Goal: Communication & Community: Answer question/provide support

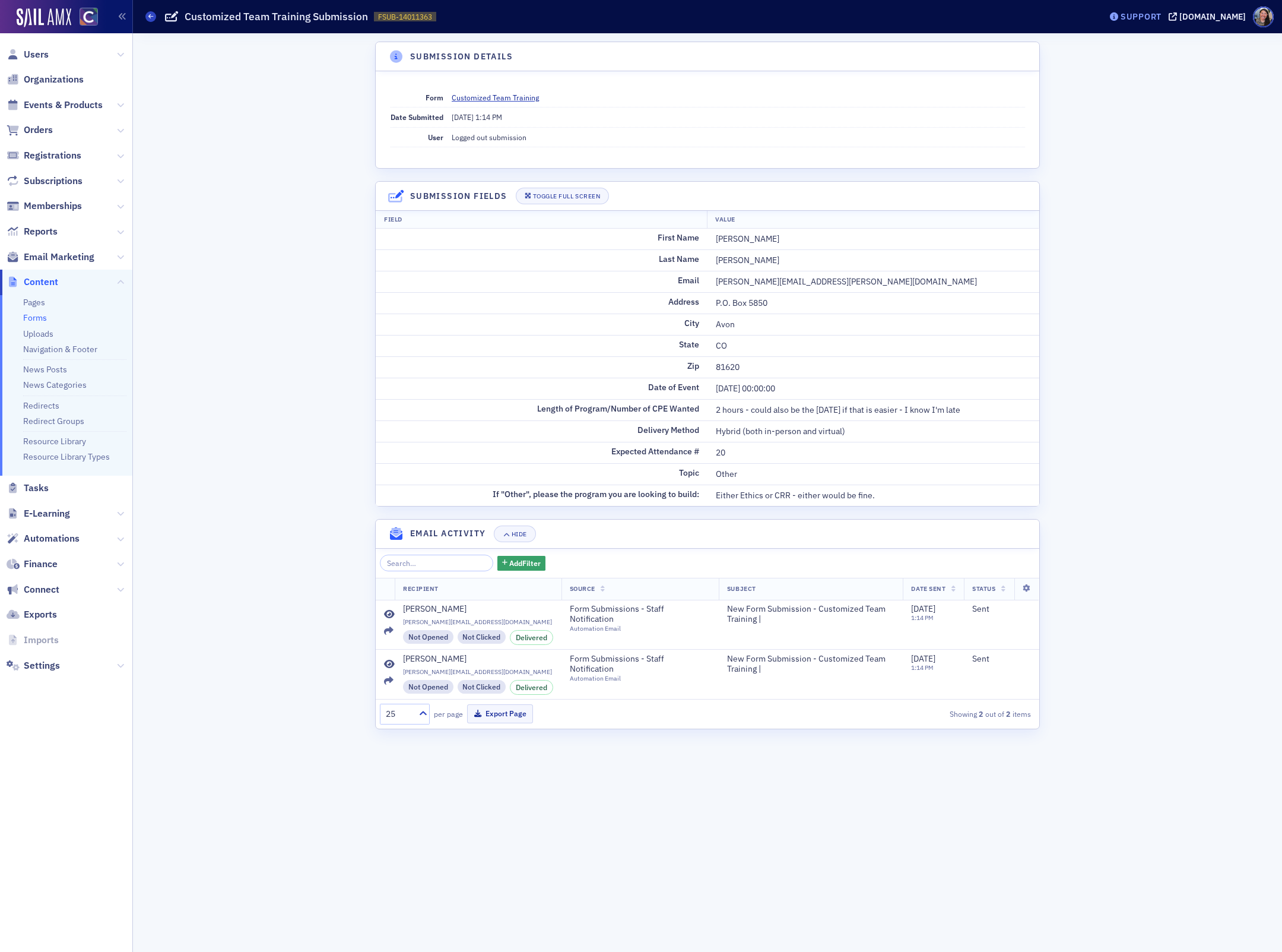
click at [1156, 15] on div "Support" at bounding box center [1141, 16] width 41 height 11
click at [1162, 78] on span "Live Chat" at bounding box center [1157, 74] width 64 height 11
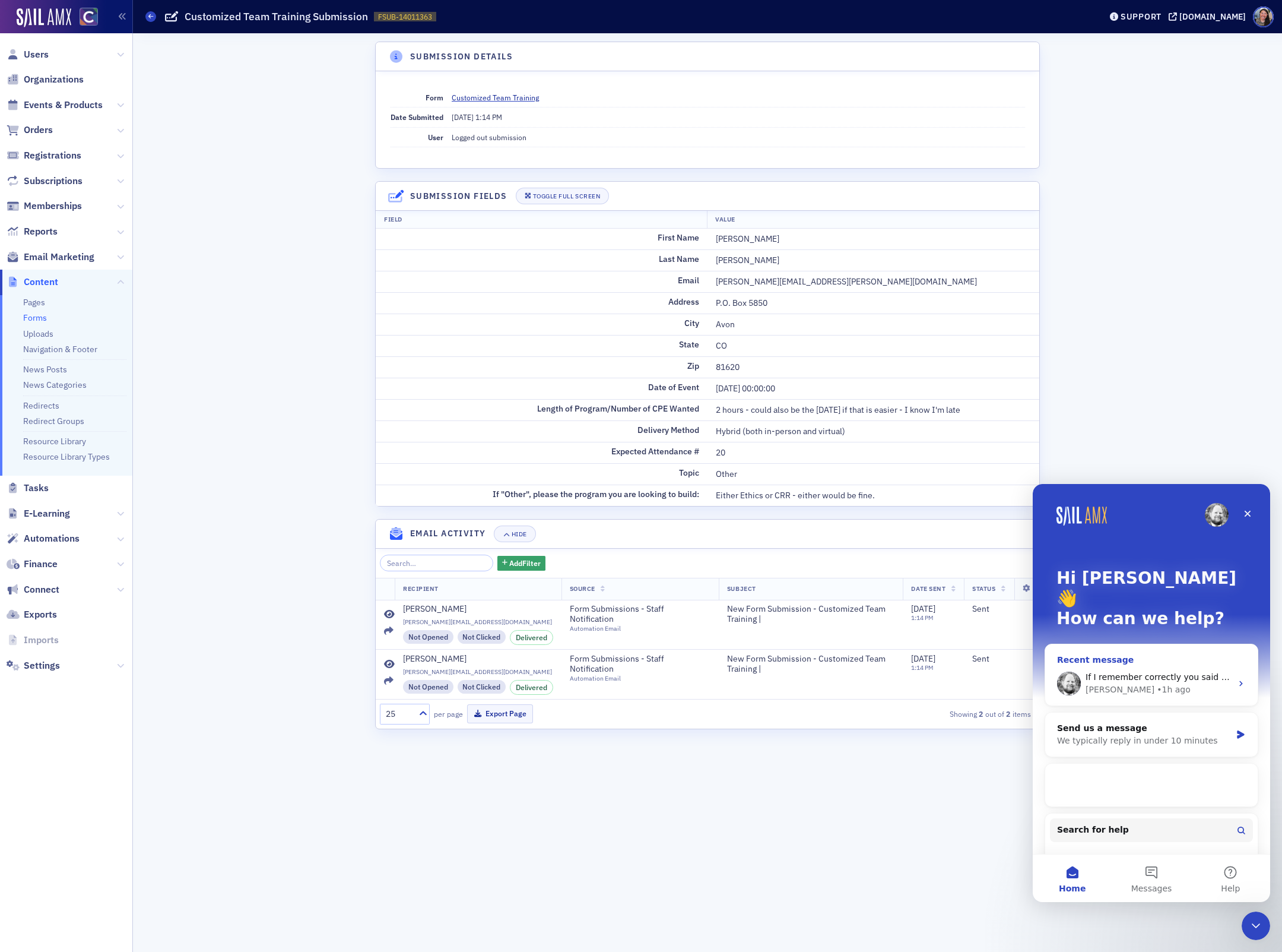
click at [1147, 662] on div "If I remember correctly you said the order was correct somewhere, was that post…" at bounding box center [1152, 683] width 213 height 44
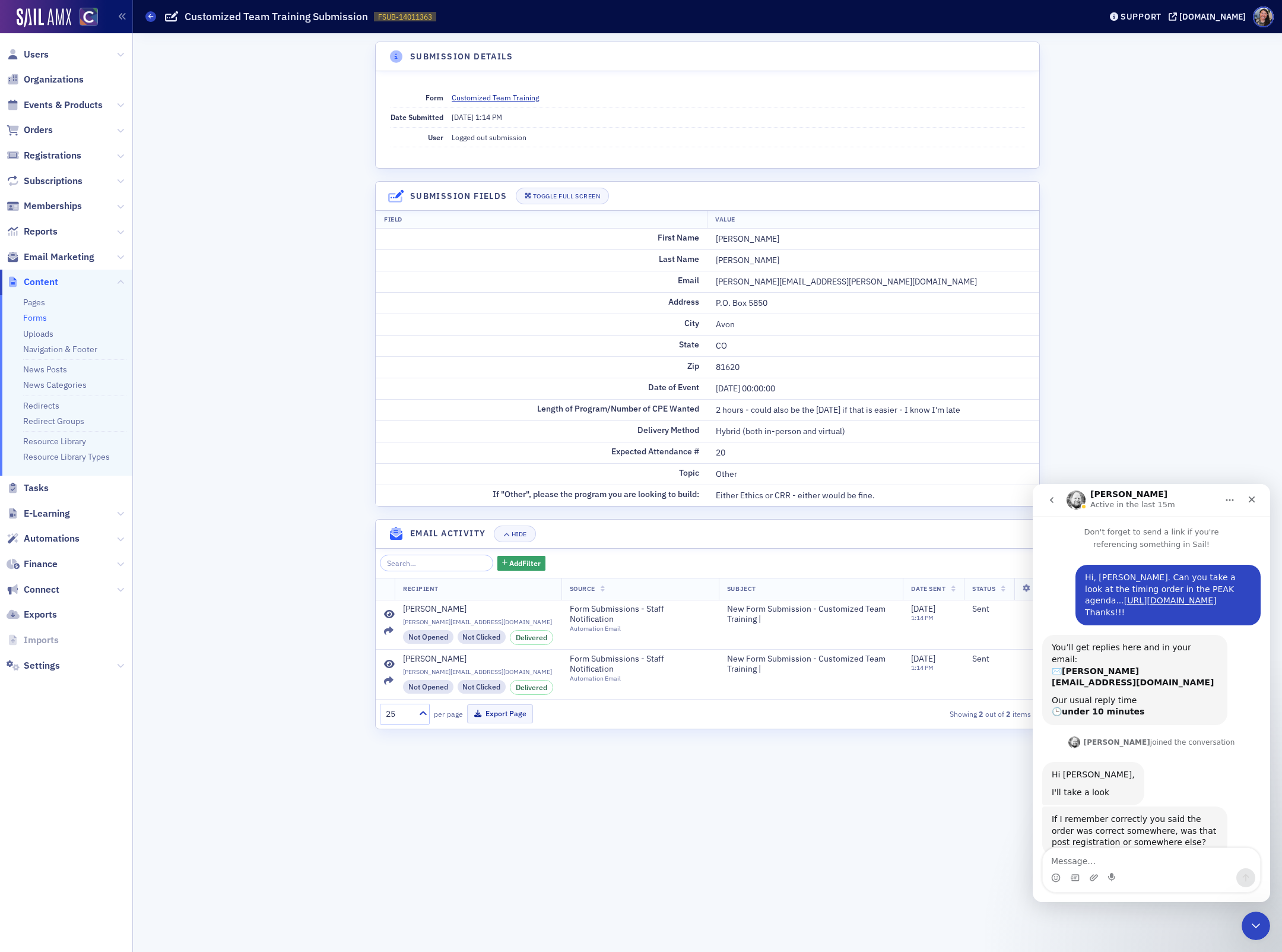
scroll to position [34, 0]
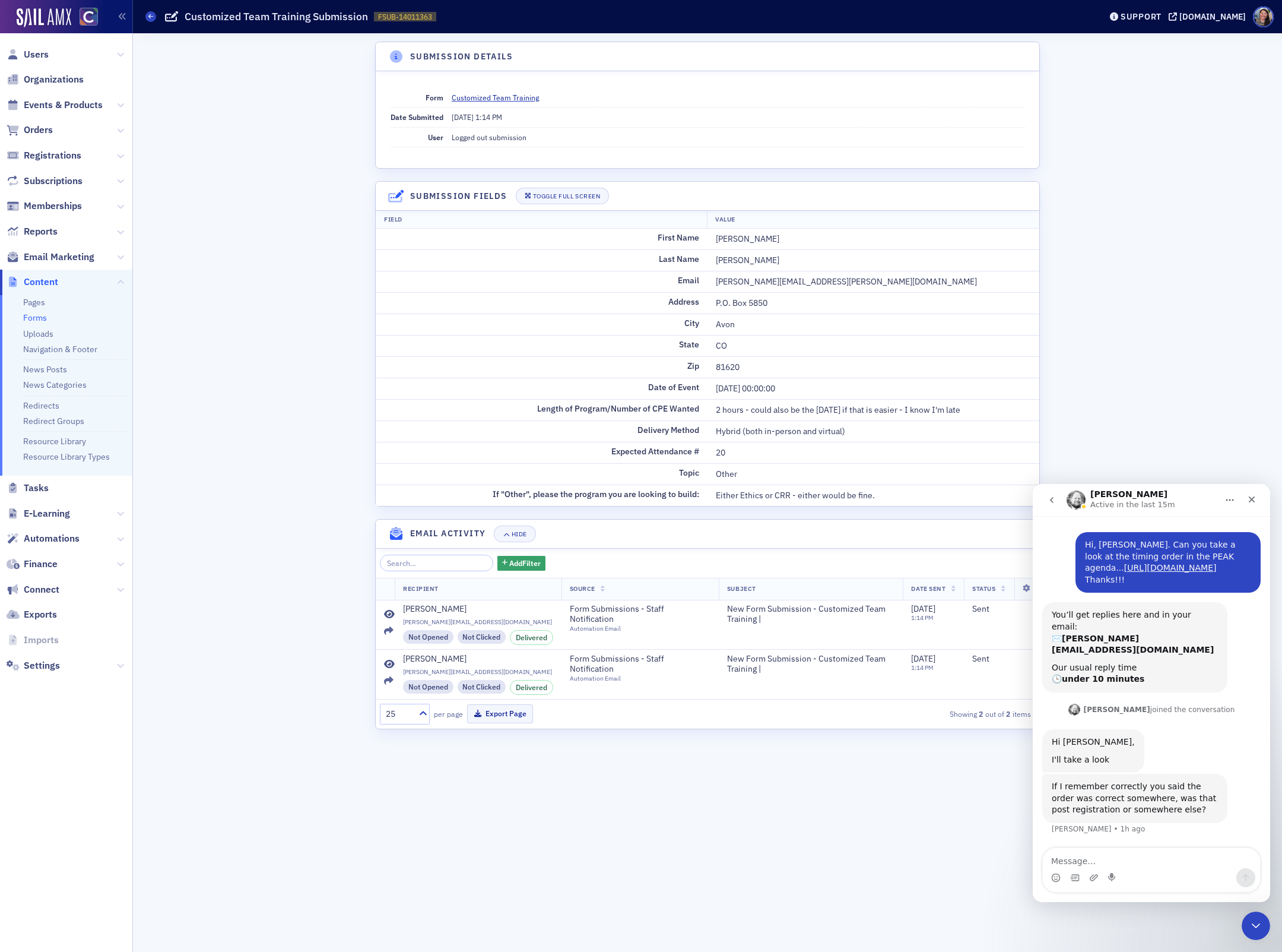
click at [1125, 853] on textarea "Message…" at bounding box center [1152, 857] width 218 height 20
drag, startPoint x: 1199, startPoint y: 860, endPoint x: 1166, endPoint y: 861, distance: 33.0
click at [1166, 861] on textarea "It is correct on the back end, so if you" at bounding box center [1152, 857] width 218 height 20
paste textarea "[URL][DOMAIN_NAME]"
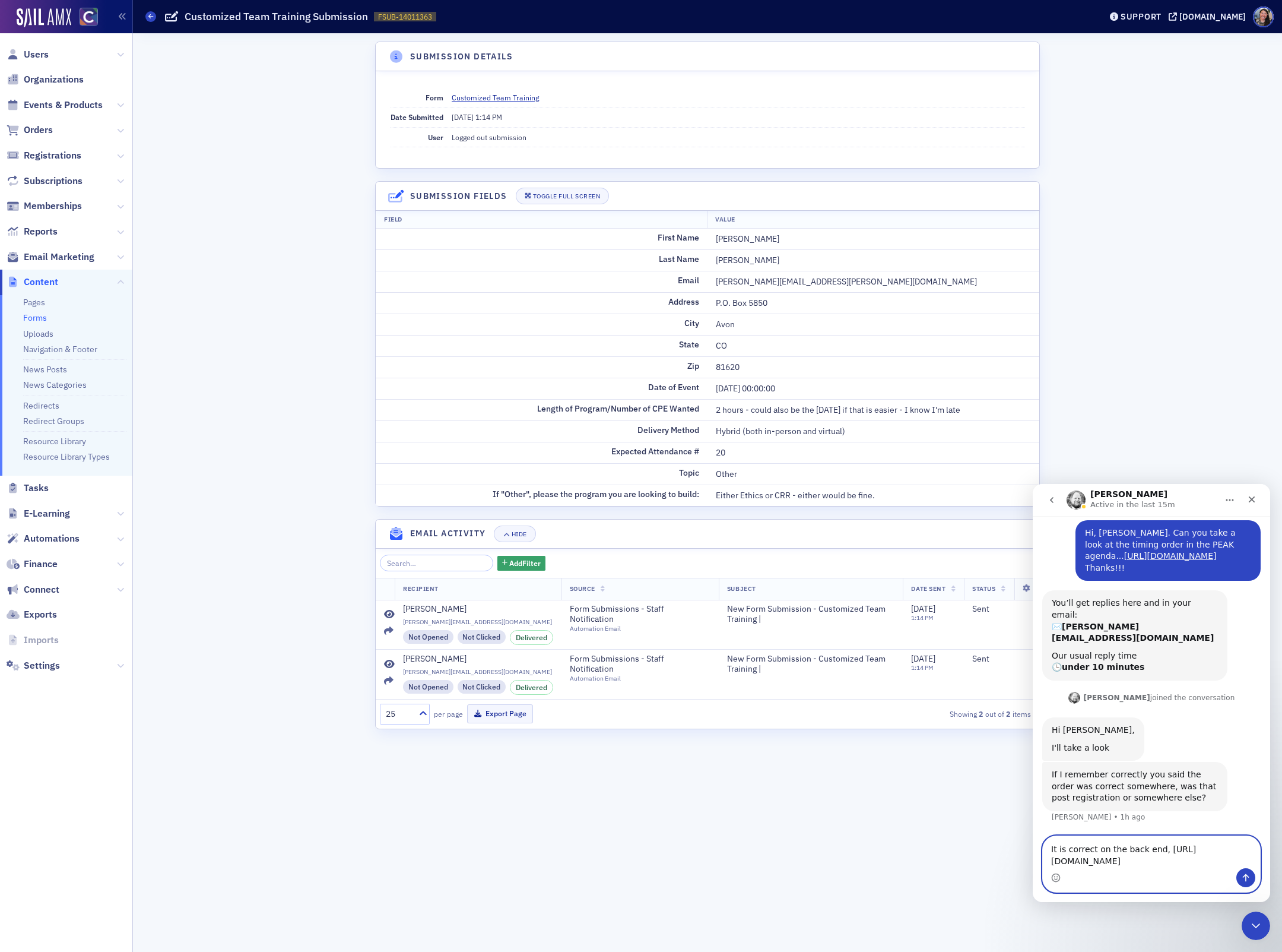
scroll to position [81, 0]
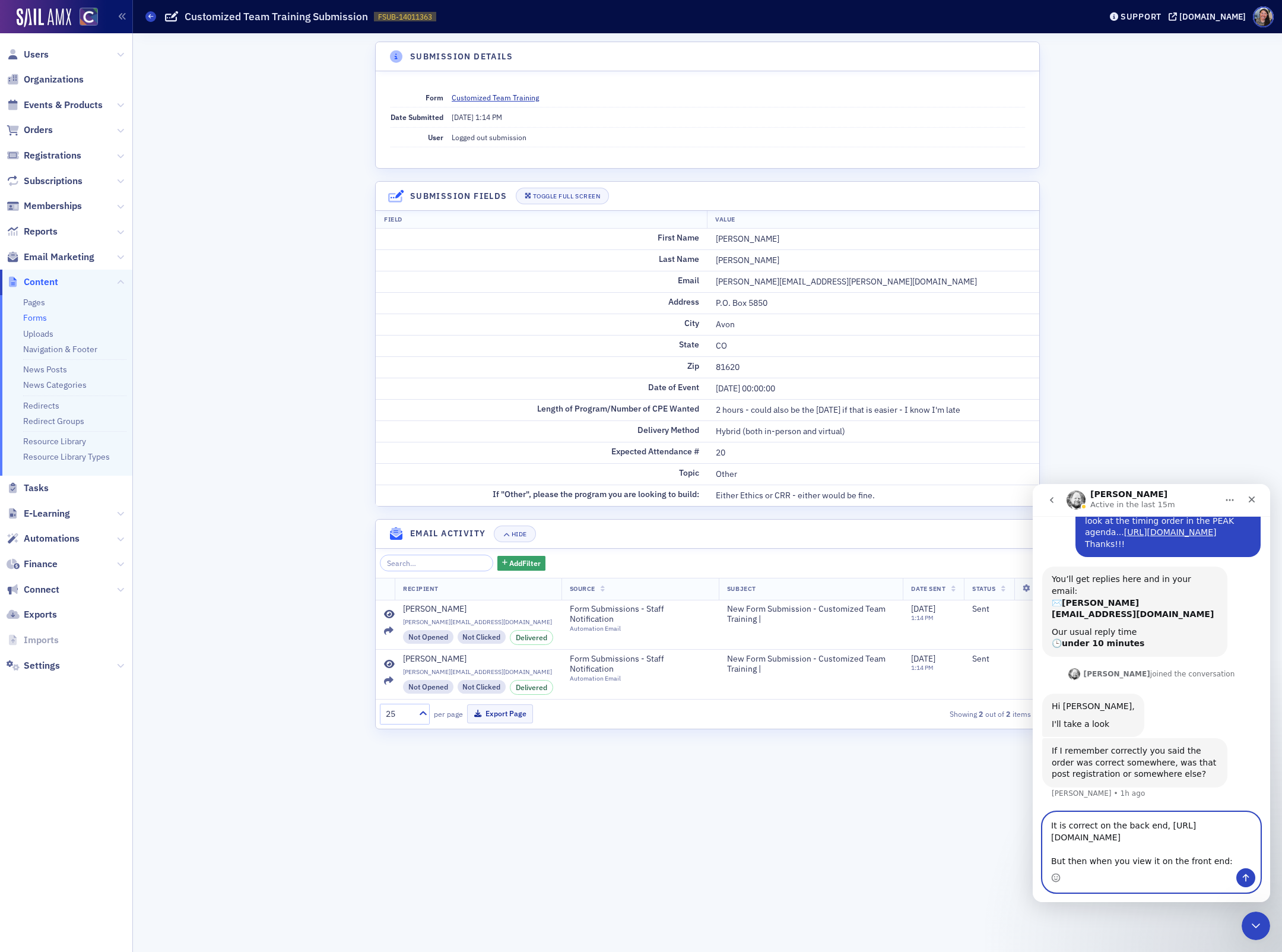
paste textarea "[URL][DOMAIN_NAME][US_STATE]"
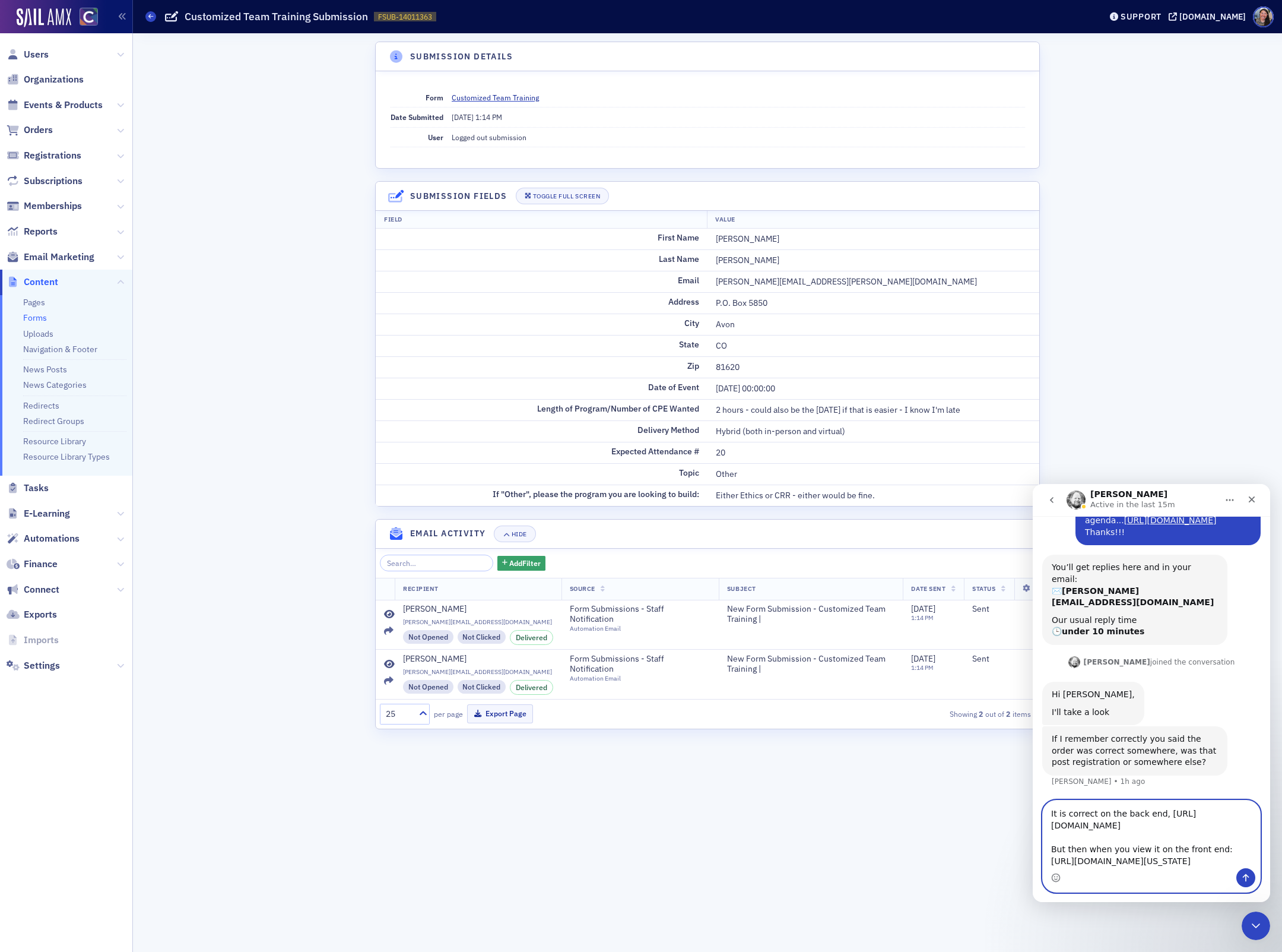
scroll to position [107, 0]
click at [1212, 827] on textarea "It is correct on the back end, [URL][DOMAIN_NAME] But then when you view it on …" at bounding box center [1152, 834] width 218 height 68
type textarea "It is correct on the back end, [URL][DOMAIN_NAME] But then when you view it on …"
click at [1244, 878] on icon "Send a message…" at bounding box center [1246, 878] width 10 height 10
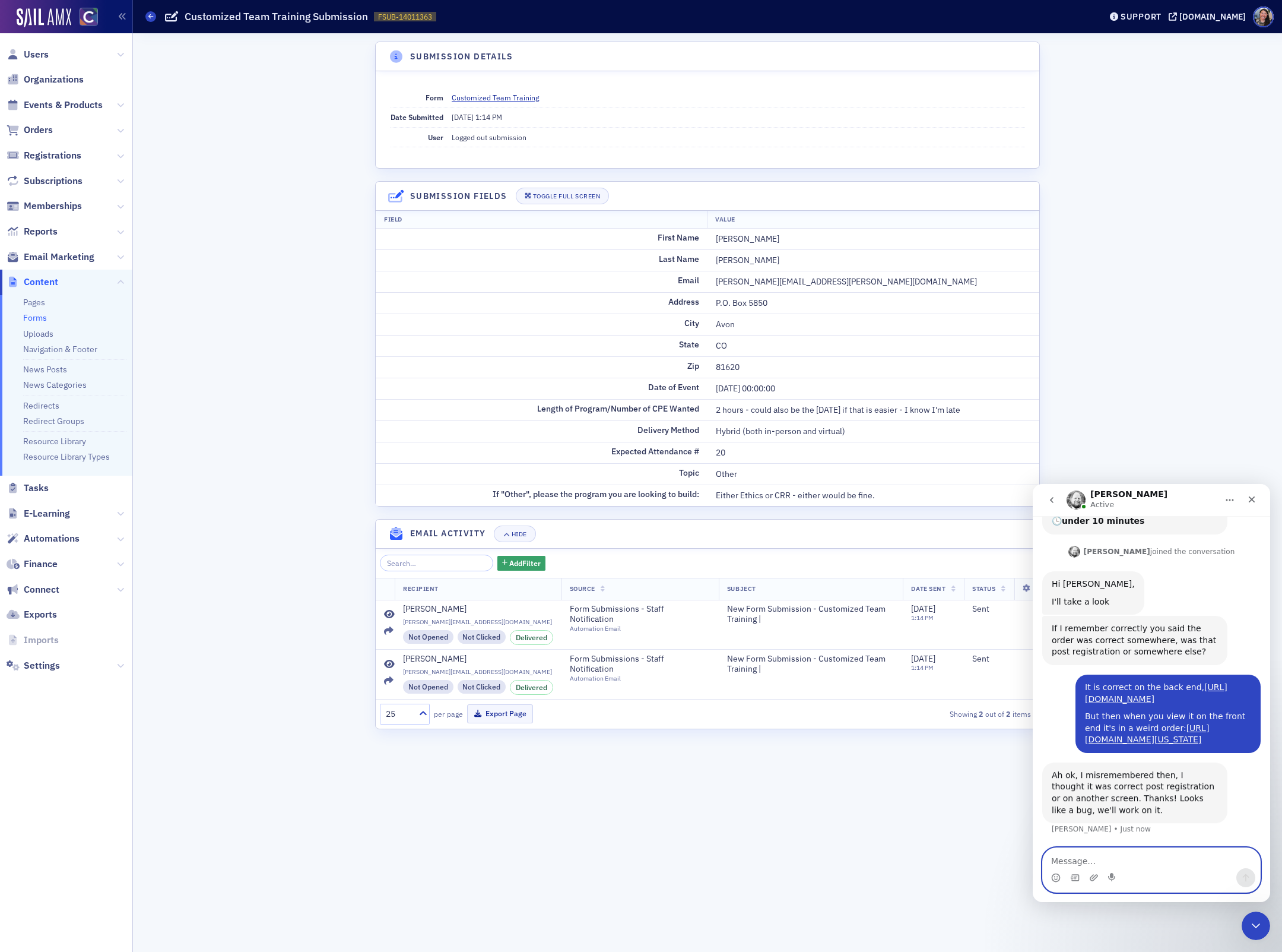
scroll to position [238, 0]
